Goal: Obtain resource: Obtain resource

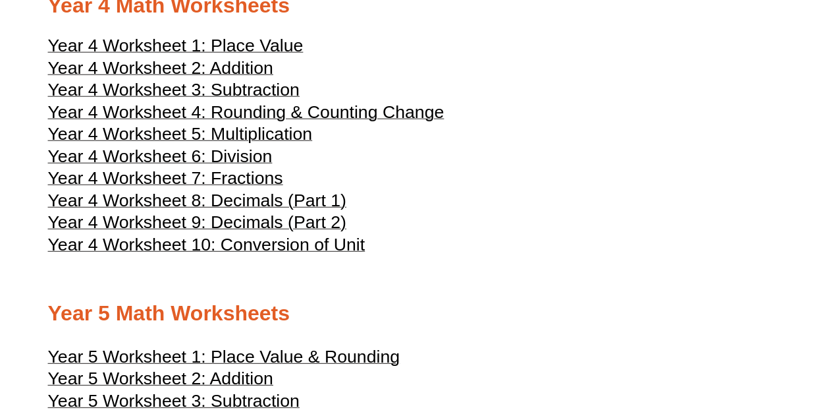
scroll to position [1647, 0]
click at [260, 211] on span "Year 4 Worksheet 8: Decimals (Part 1)" at bounding box center [197, 201] width 298 height 20
click at [250, 144] on span "Year 4 Worksheet 5: Multiplication" at bounding box center [180, 135] width 265 height 20
click at [274, 123] on span "Year 4 Worksheet 4: Rounding & Counting Change" at bounding box center [246, 113] width 397 height 20
click at [246, 167] on span "Year 4 Worksheet 6: Division" at bounding box center [160, 157] width 225 height 20
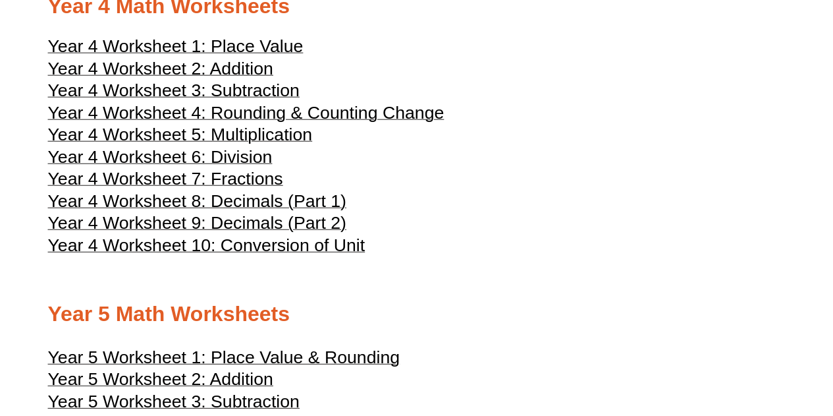
click at [250, 188] on span "Year 4 Worksheet 7: Fractions" at bounding box center [165, 179] width 235 height 20
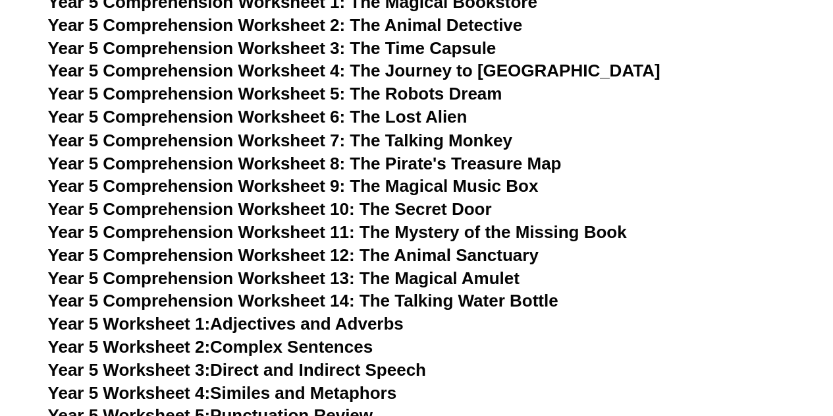
scroll to position [6112, 0]
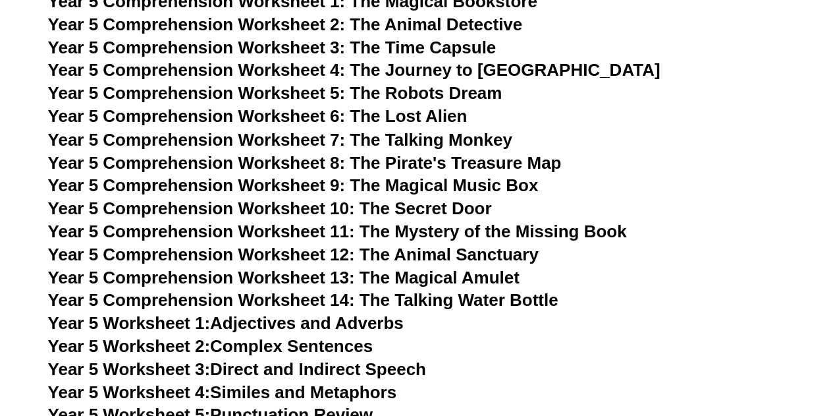
click at [468, 273] on span "Year 5 Comprehension Worksheet 13: The Magical Amulet" at bounding box center [284, 277] width 472 height 20
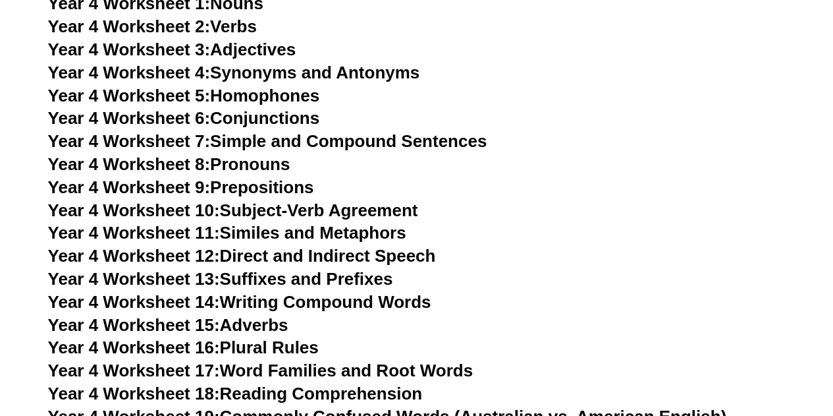
scroll to position [5692, 0]
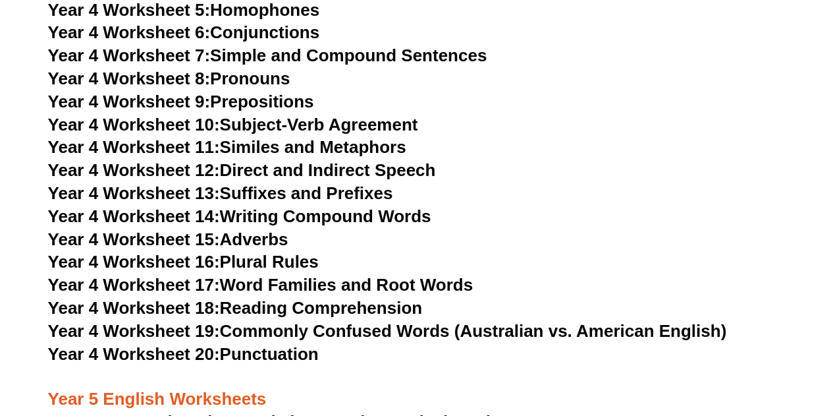
click at [360, 302] on link "Year 4 Worksheet 18: Reading Comprehension" at bounding box center [235, 308] width 374 height 20
